Goal: Information Seeking & Learning: Learn about a topic

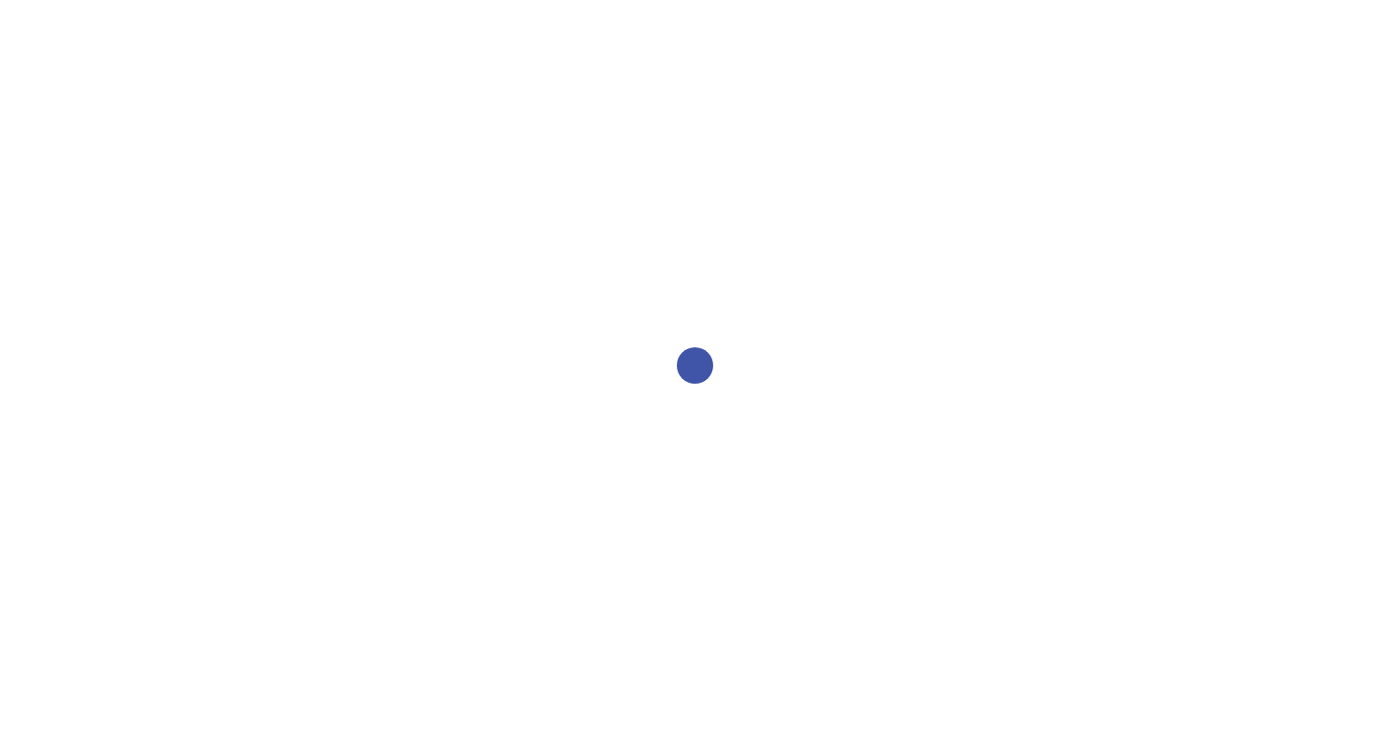
select select "2bed604d-1099-4043-b1bc-2365e8740244"
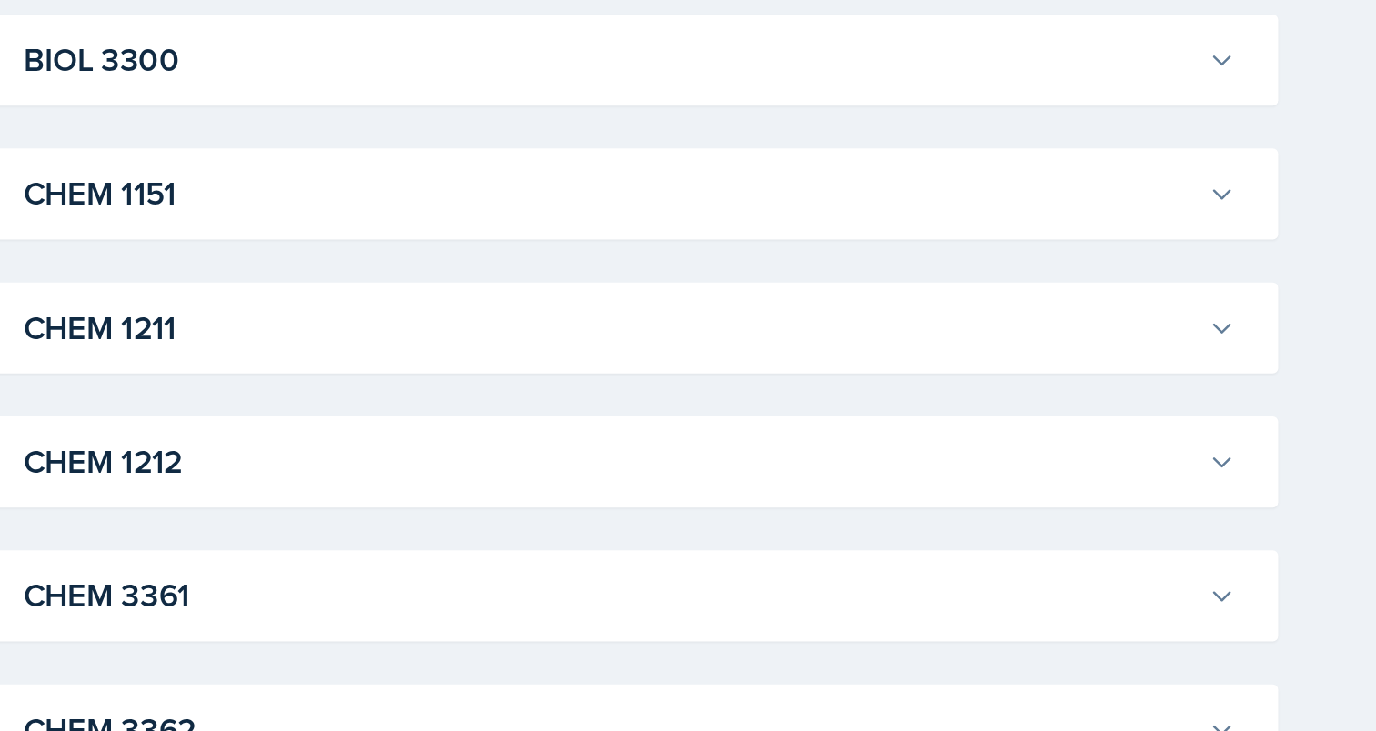
scroll to position [557, 0]
click at [757, 449] on h3 "CHEM 1211" at bounding box center [672, 457] width 797 height 33
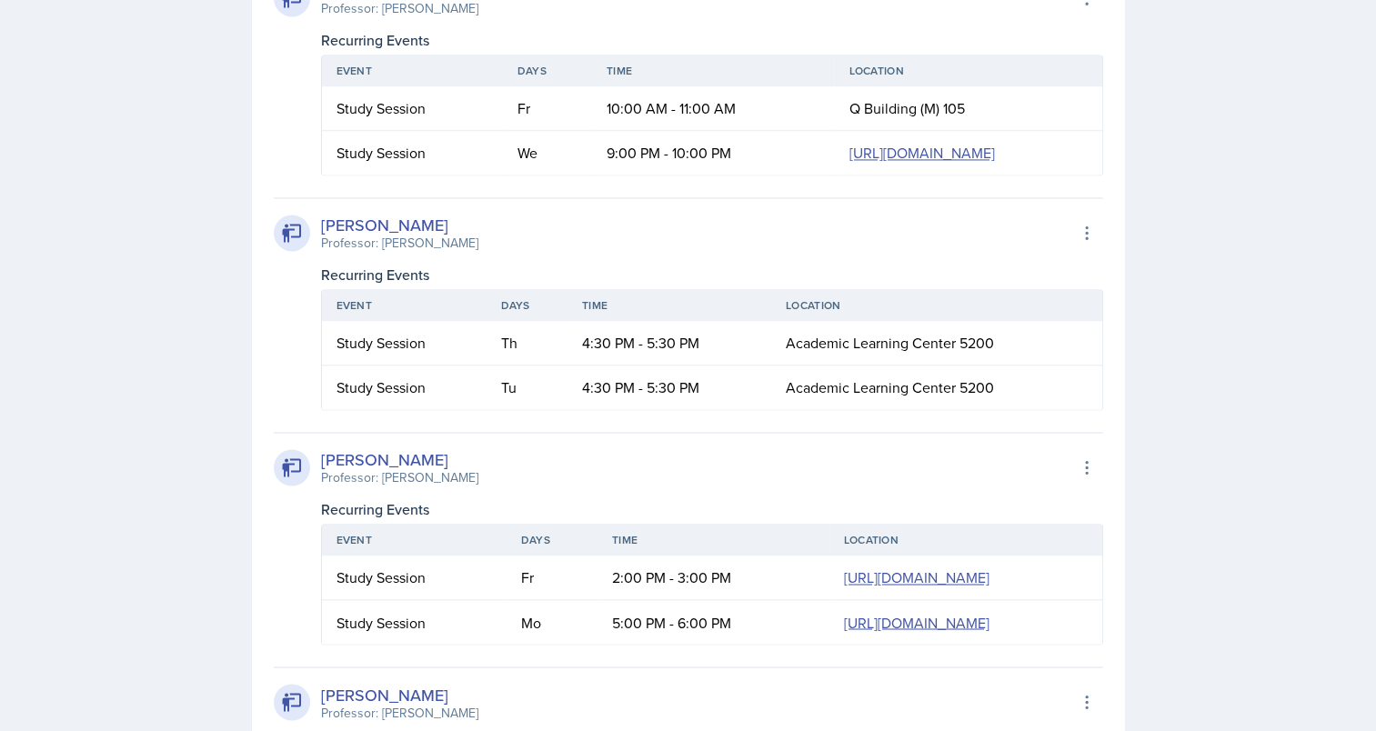
scroll to position [0, 107]
drag, startPoint x: 536, startPoint y: 344, endPoint x: 1192, endPoint y: 452, distance: 665.5
click at [1192, 452] on div "SI Documents Select Semester Fall 2025 Summer 2025 Spring 2025 Fall 2024 Summer…" at bounding box center [688, 256] width 1376 height 6206
copy table "Event Days Time Location Study Session Fr 10:00 AM - 11:00 AM Q Building (M) 10…"
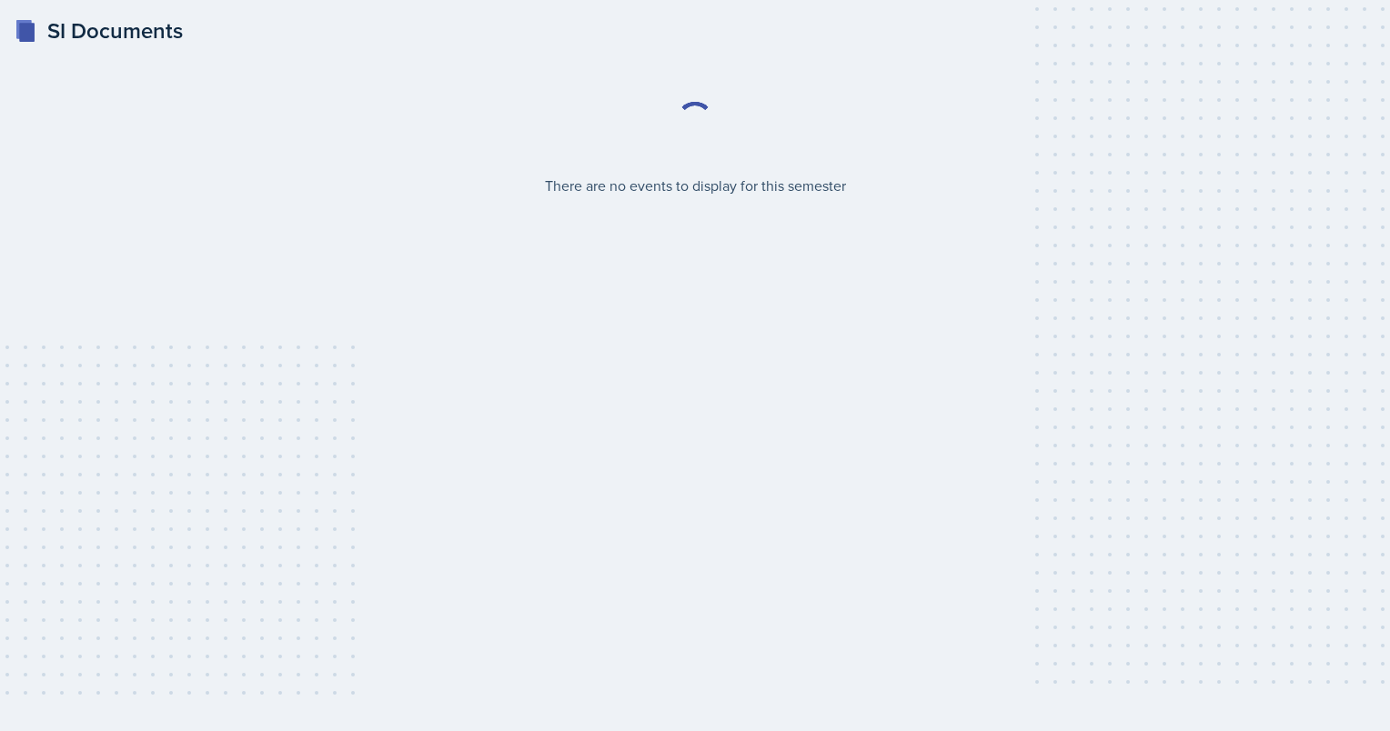
select select "2bed604d-1099-4043-b1bc-2365e8740244"
